Goal: Information Seeking & Learning: Learn about a topic

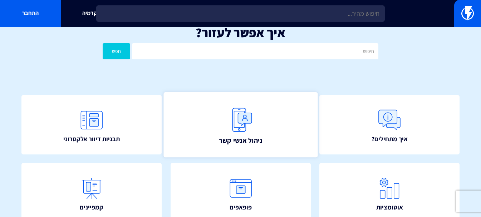
scroll to position [6, 0]
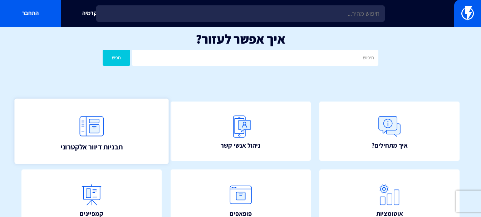
click at [109, 139] on link "תבניות דיוור אלקטרוני" at bounding box center [91, 130] width 154 height 65
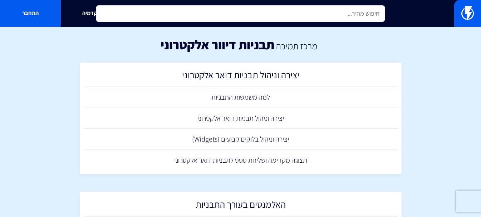
click at [329, 12] on input "text" at bounding box center [240, 13] width 288 height 16
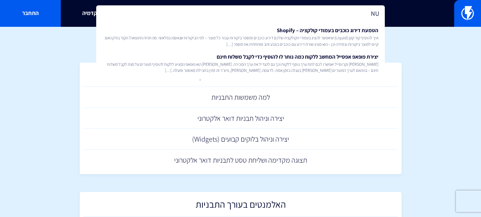
type input "N"
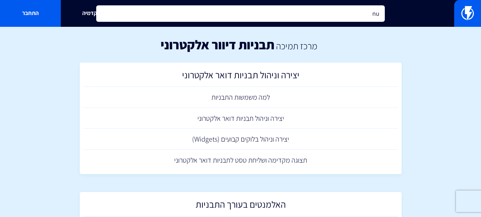
type input "n"
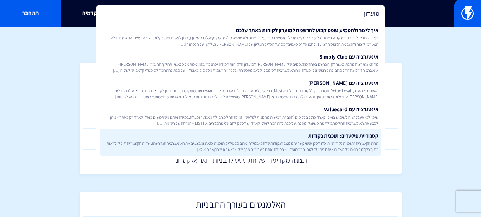
type input "מועדון"
click at [280, 142] on span "תחת הקטגוריה “תוכנית נקודות” תוכלו לסנן אנשי קשר ע”פ מצב הנקודות שלהם (במידה וא…" at bounding box center [241, 146] width 276 height 12
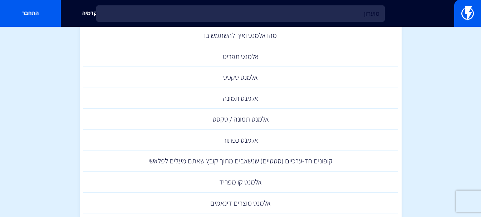
scroll to position [214, 0]
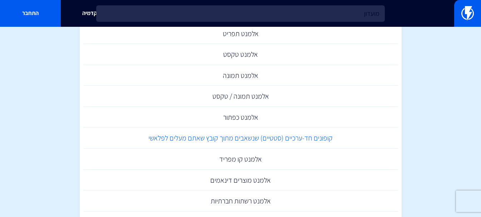
click at [325, 137] on link "קופונים חד-ערכיים (סטטיים) שנשאבים מתוך קובץ שאתם מעלים לפלאשי" at bounding box center [240, 138] width 314 height 21
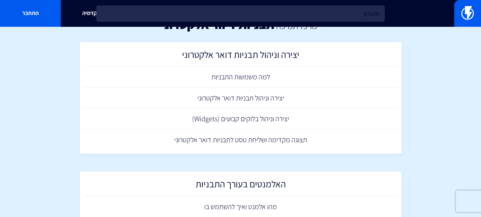
scroll to position [0, 0]
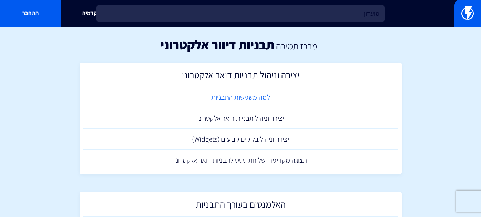
click at [258, 97] on link "למה משמשות התבניות" at bounding box center [240, 97] width 314 height 21
click at [467, 7] on img at bounding box center [467, 13] width 13 height 14
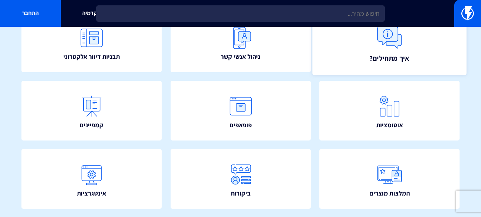
scroll to position [107, 0]
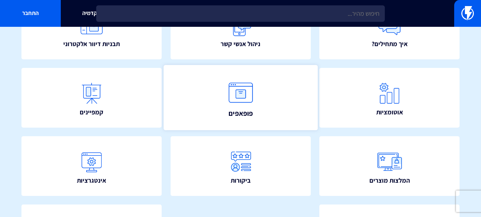
click at [250, 86] on img at bounding box center [240, 92] width 31 height 31
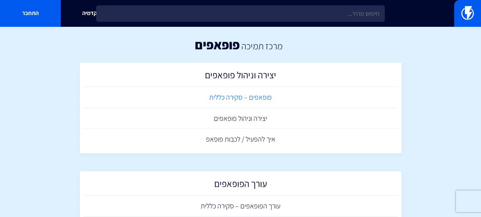
click at [271, 98] on link "פופאפים – סקירה כללית" at bounding box center [240, 97] width 314 height 21
